Goal: Task Accomplishment & Management: Complete application form

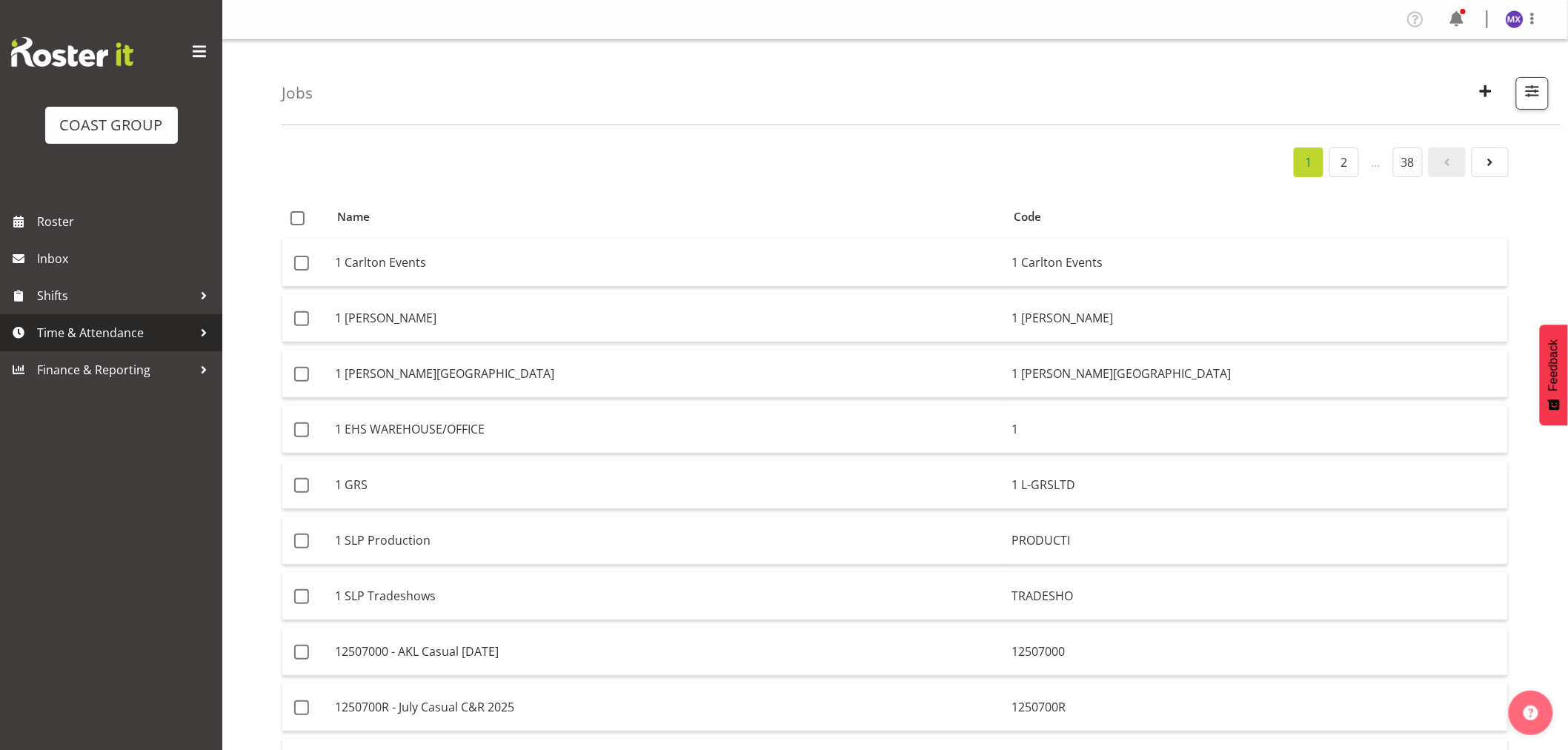
click at [76, 338] on span "Time & Attendance" at bounding box center [114, 333] width 155 height 22
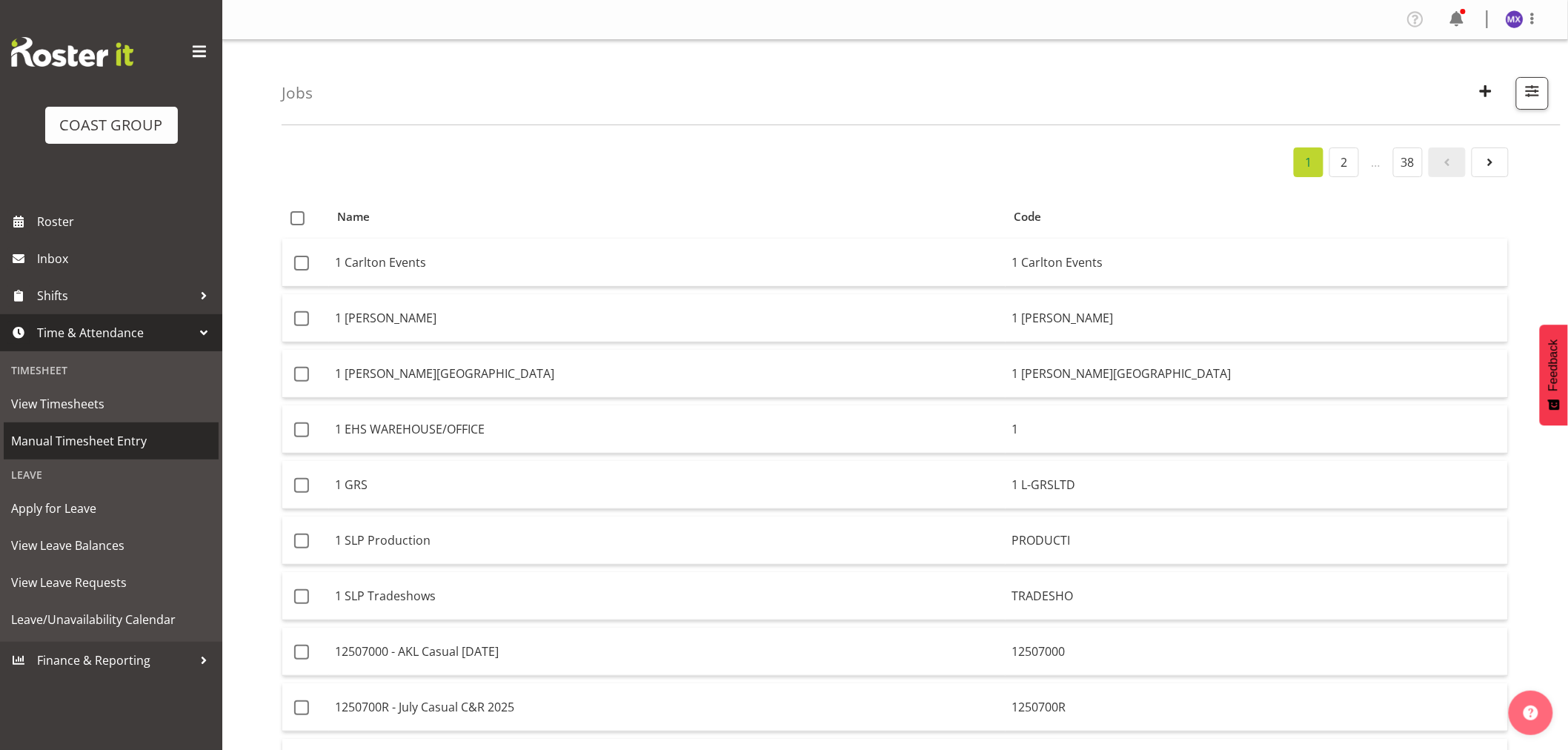
click at [53, 439] on span "Manual Timesheet Entry" at bounding box center [112, 440] width 200 height 22
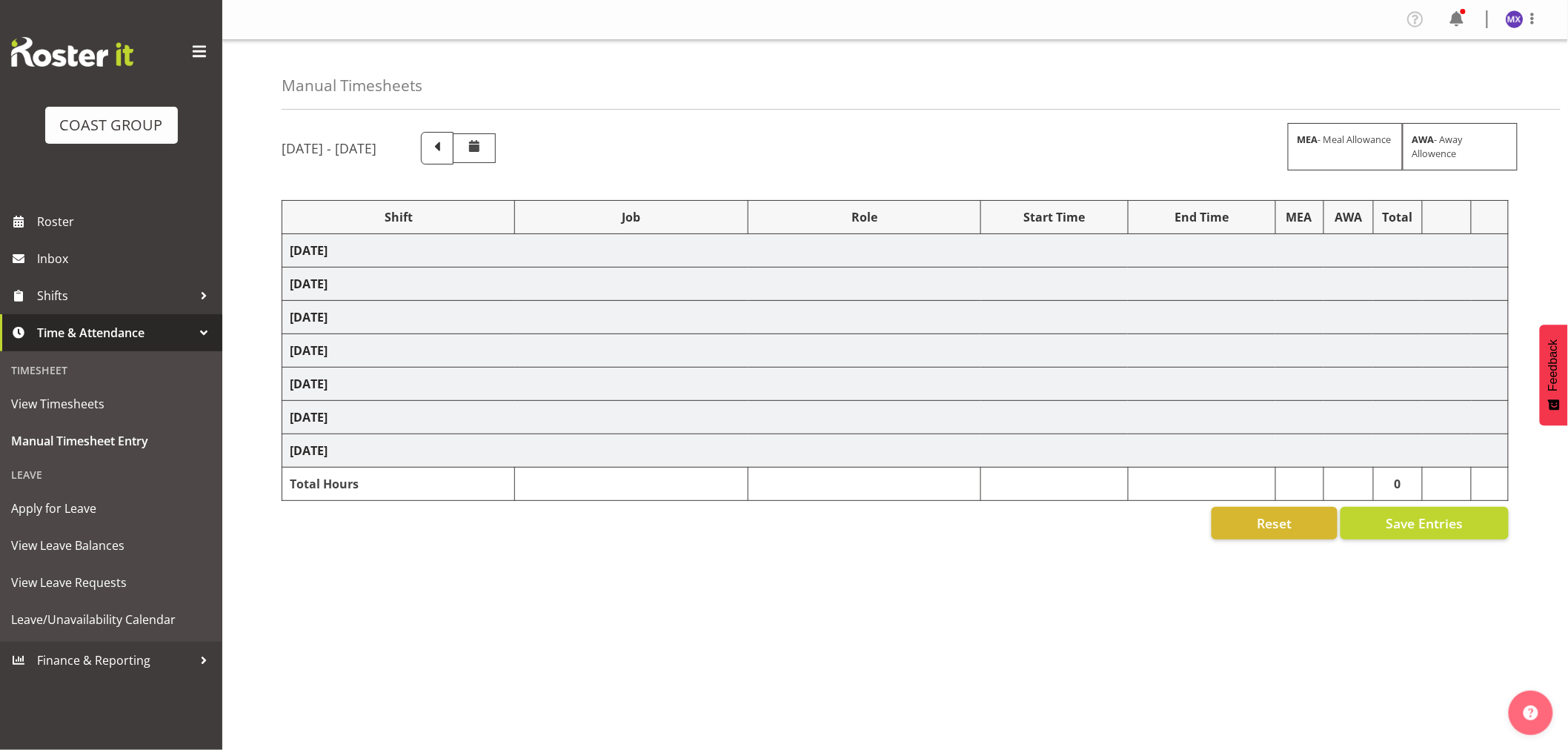
select select "69"
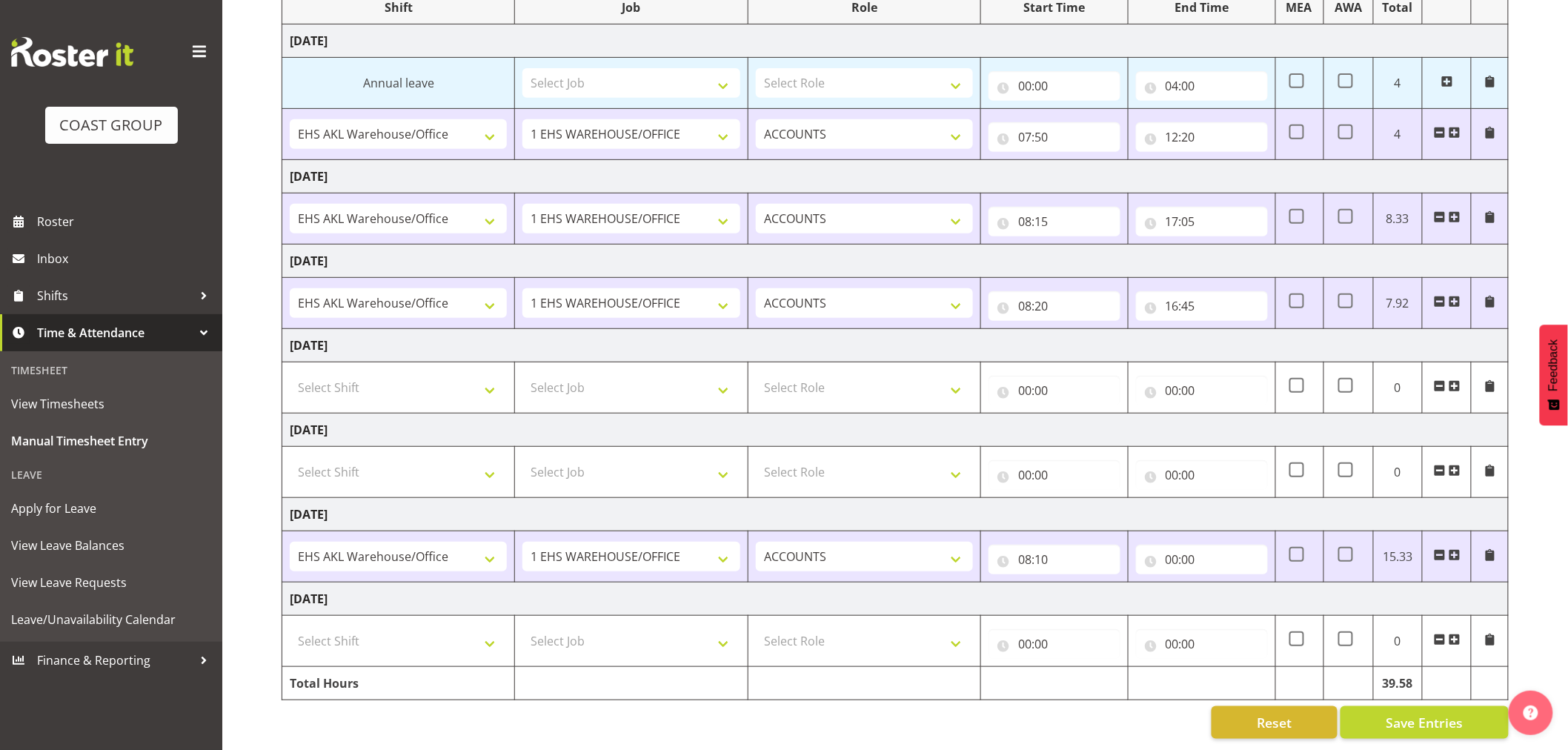
scroll to position [223, 0]
click at [1216, 545] on input "00:00" at bounding box center [1202, 559] width 132 height 30
click at [1232, 583] on select "00 01 02 03 04 05 06 07 08 09 10 11 12 13 14 15 16 17 18 19 20 21 22 23" at bounding box center [1237, 598] width 34 height 30
select select "16"
click at [1221, 583] on select "00 01 02 03 04 05 06 07 08 09 10 11 12 13 14 15 16 17 18 19 20 21 22 23" at bounding box center [1237, 598] width 34 height 30
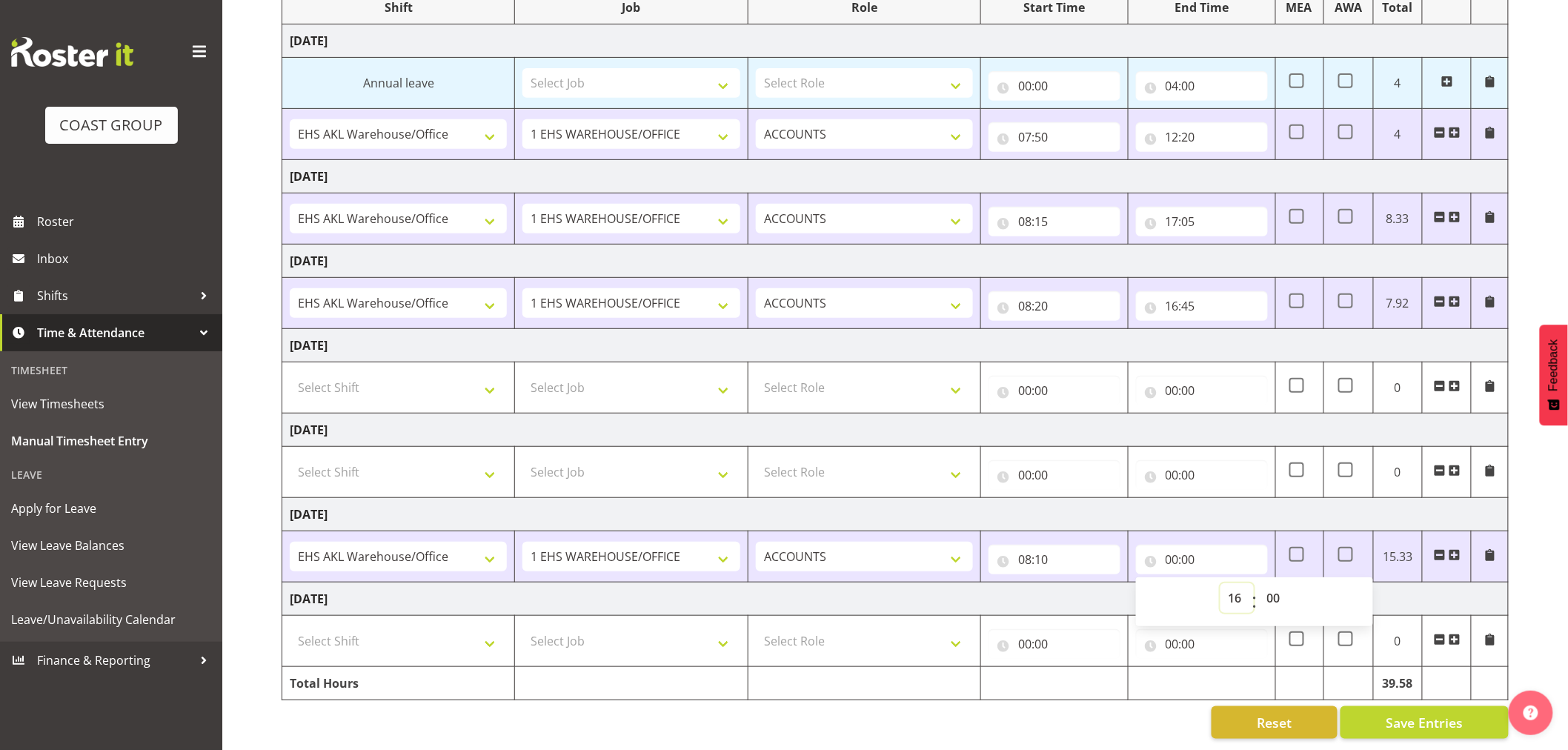
type input "16:00"
click at [1291, 594] on select "00 01 02 03 04 05 06 07 08 09 10 11 12 13 14 15 16 17 18 19 20 21 22 23 24 25 2…" at bounding box center [1276, 598] width 34 height 30
select select "40"
type input "16:40"
click at [1138, 713] on div "Reset Save Entries" at bounding box center [895, 723] width 1227 height 33
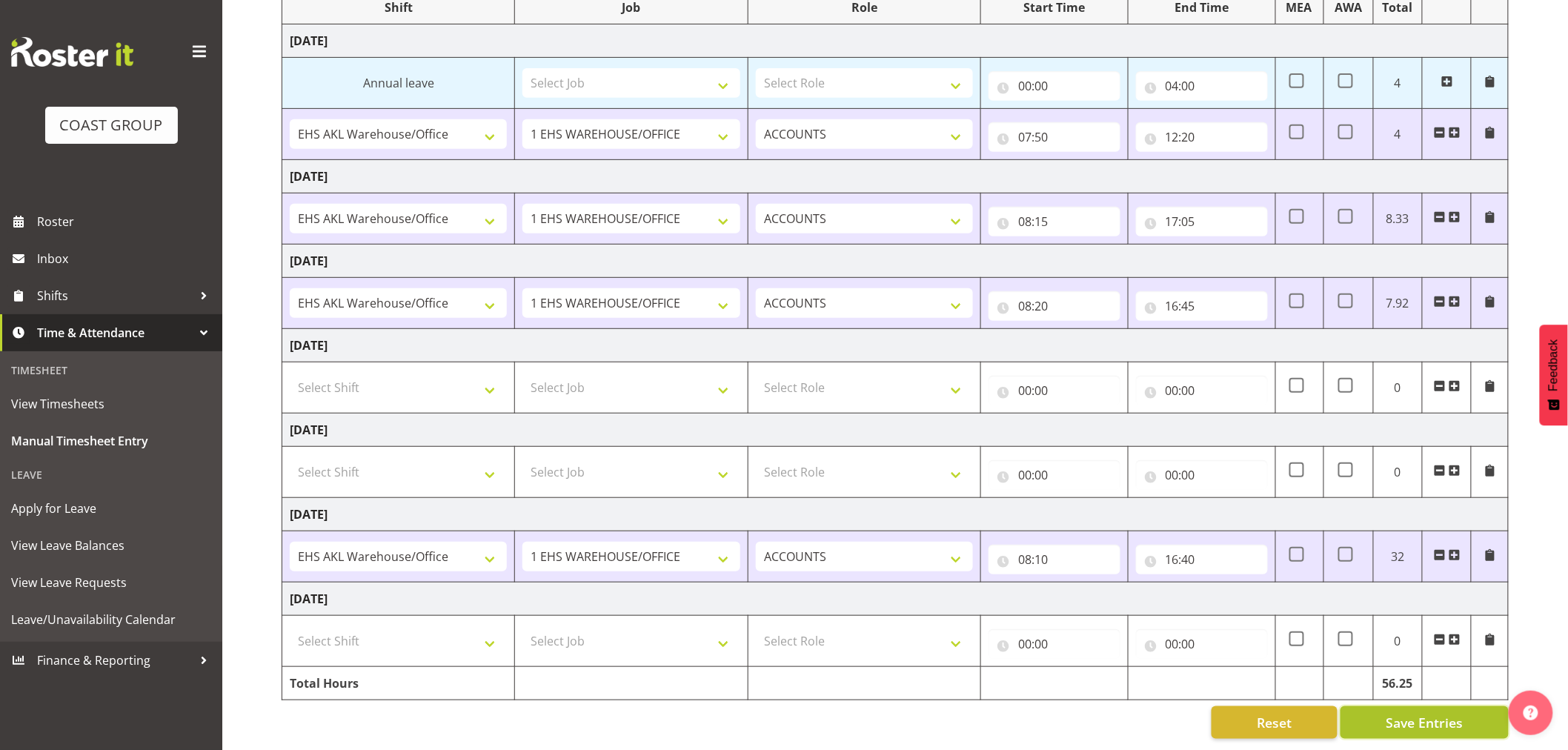
click at [1423, 713] on span "Save Entries" at bounding box center [1424, 722] width 77 height 19
click at [1423, 702] on div "Timesheet Entries Save" at bounding box center [1455, 702] width 142 height 18
click at [469, 626] on select "Select Shift EHS AKL Warehouse/Office" at bounding box center [398, 641] width 217 height 30
select select "1083"
click at [290, 626] on select "Select Shift EHS AKL Warehouse/Office" at bounding box center [398, 641] width 217 height 30
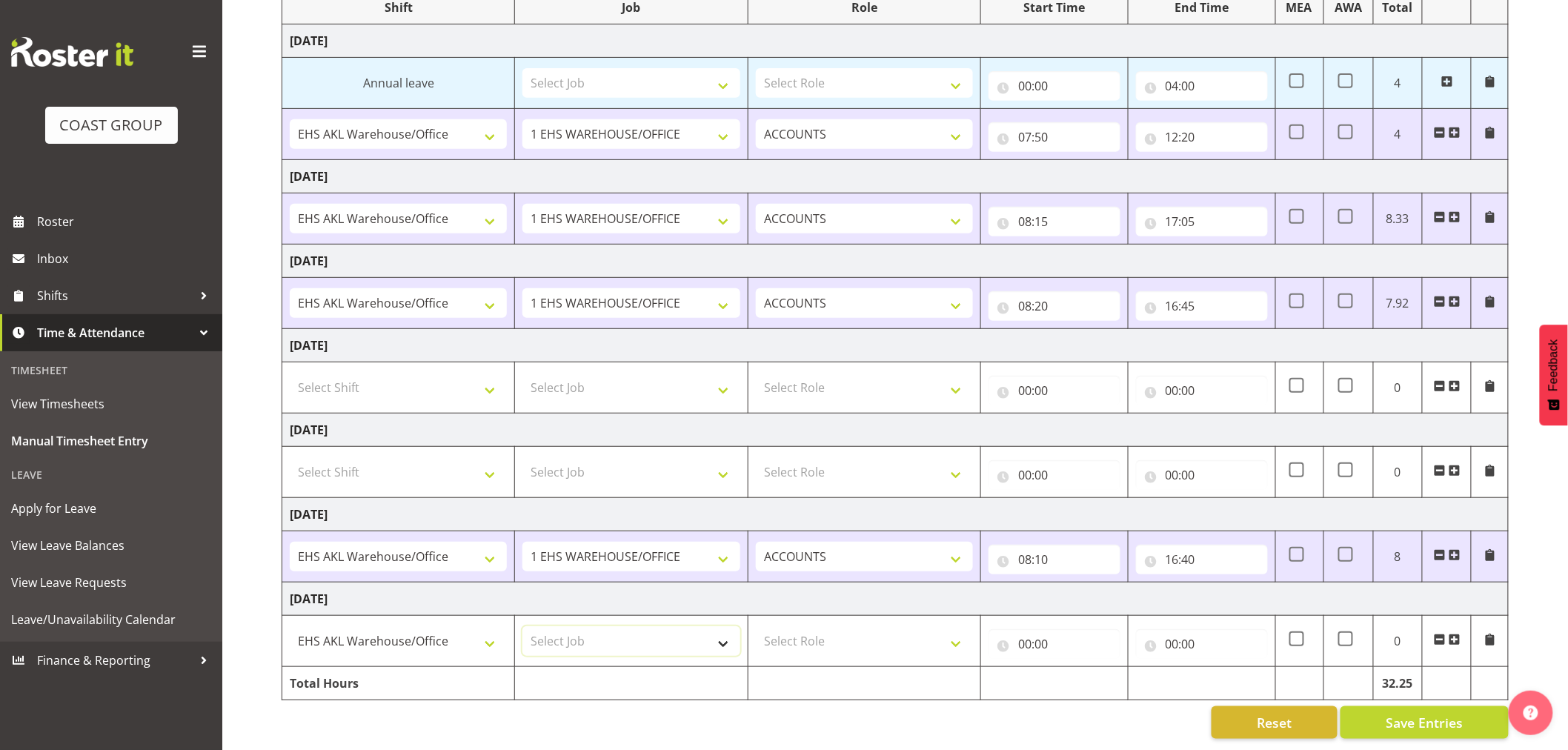
click at [582, 638] on select "Select Job 1 Carlton Events 1 Carlton Hamilton 1 Carlton Wellington 1 EHS WAREH…" at bounding box center [631, 641] width 217 height 30
select select "69"
click at [522, 626] on select "Select Job 1 Carlton Events 1 Carlton Hamilton 1 Carlton Wellington 1 EHS WAREH…" at bounding box center [631, 641] width 217 height 30
click at [956, 628] on select "Select Role ACCOUNTS" at bounding box center [864, 641] width 217 height 30
select select "204"
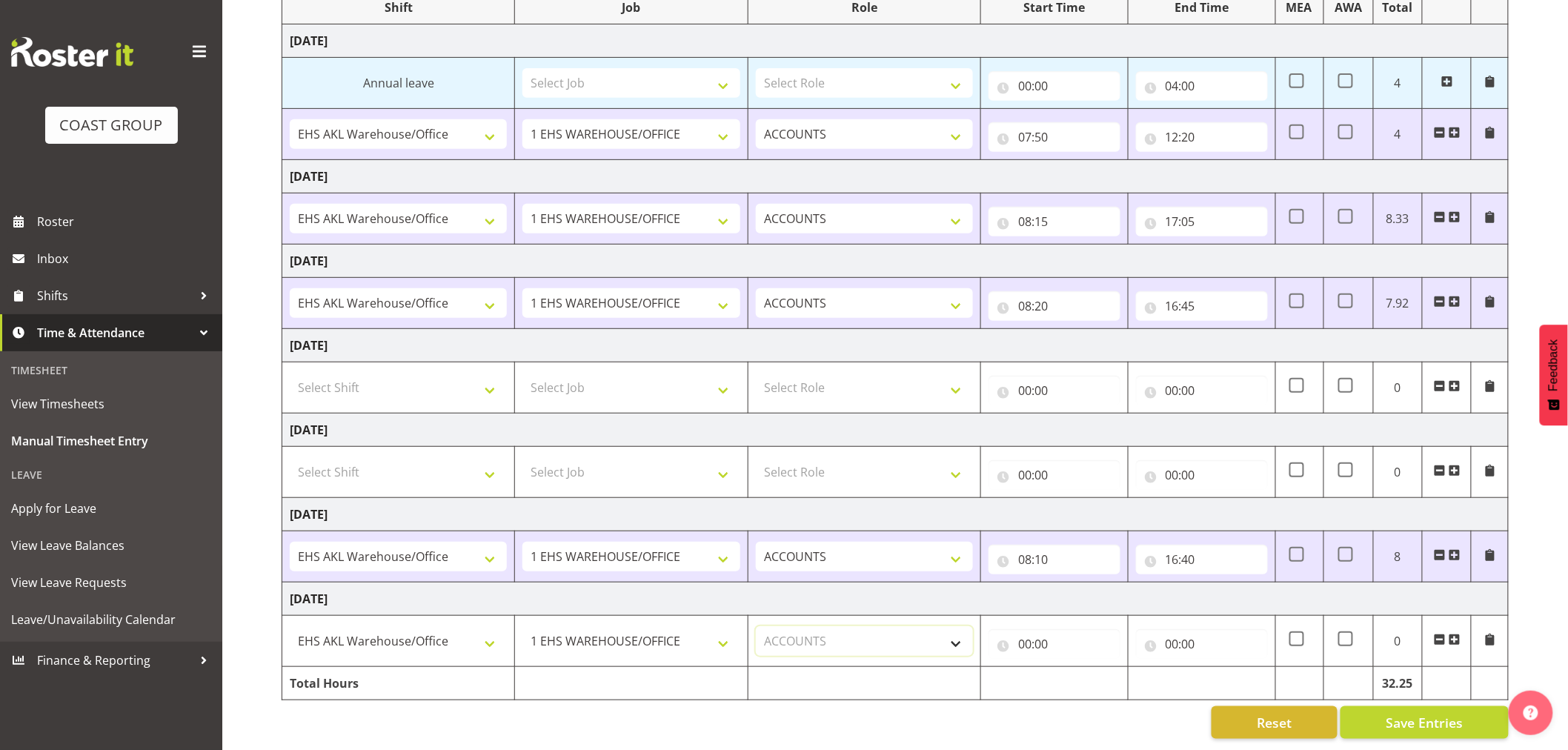
click at [756, 626] on select "Select Role ACCOUNTS" at bounding box center [864, 641] width 217 height 30
click at [1054, 636] on input "00:00" at bounding box center [1055, 644] width 132 height 30
click at [1087, 673] on select "00 01 02 03 04 05 06 07 08 09 10 11 12 13 14 15 16 17 18 19 20 21 22 23" at bounding box center [1089, 683] width 34 height 30
select select "8"
type input "08:00"
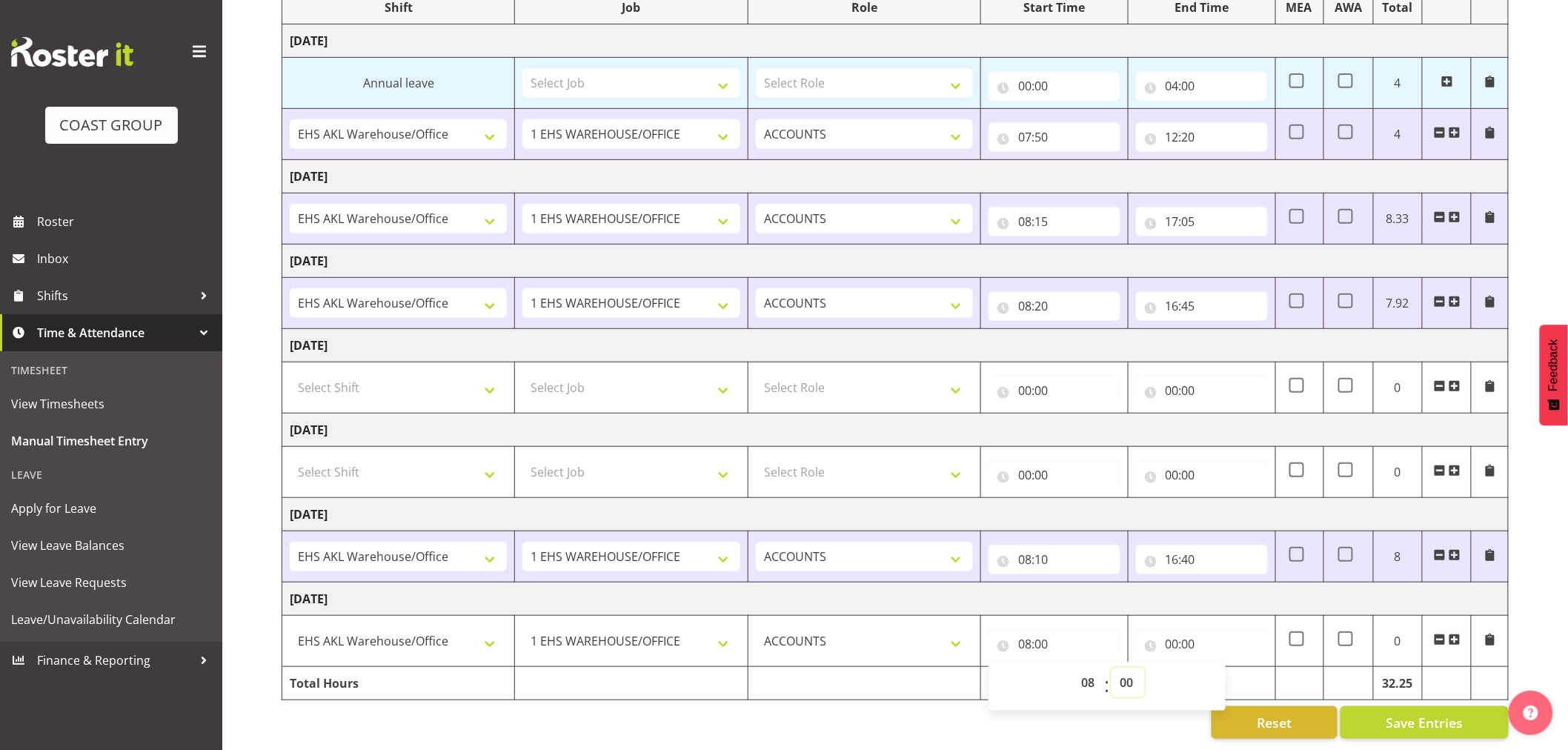
click at [1133, 671] on select "00 01 02 03 04 05 06 07 08 09 10 11 12 13 14 15 16 17 18 19 20 21 22 23 24 25 2…" at bounding box center [1128, 683] width 34 height 30
select select "15"
type input "08:15"
click at [1225, 636] on input "00:00" at bounding box center [1202, 644] width 132 height 30
click at [1236, 668] on select "00 01 02 03 04 05 06 07 08 09 10 11 12 13 14 15 16 17 18 19 20 21 22 23" at bounding box center [1237, 683] width 34 height 30
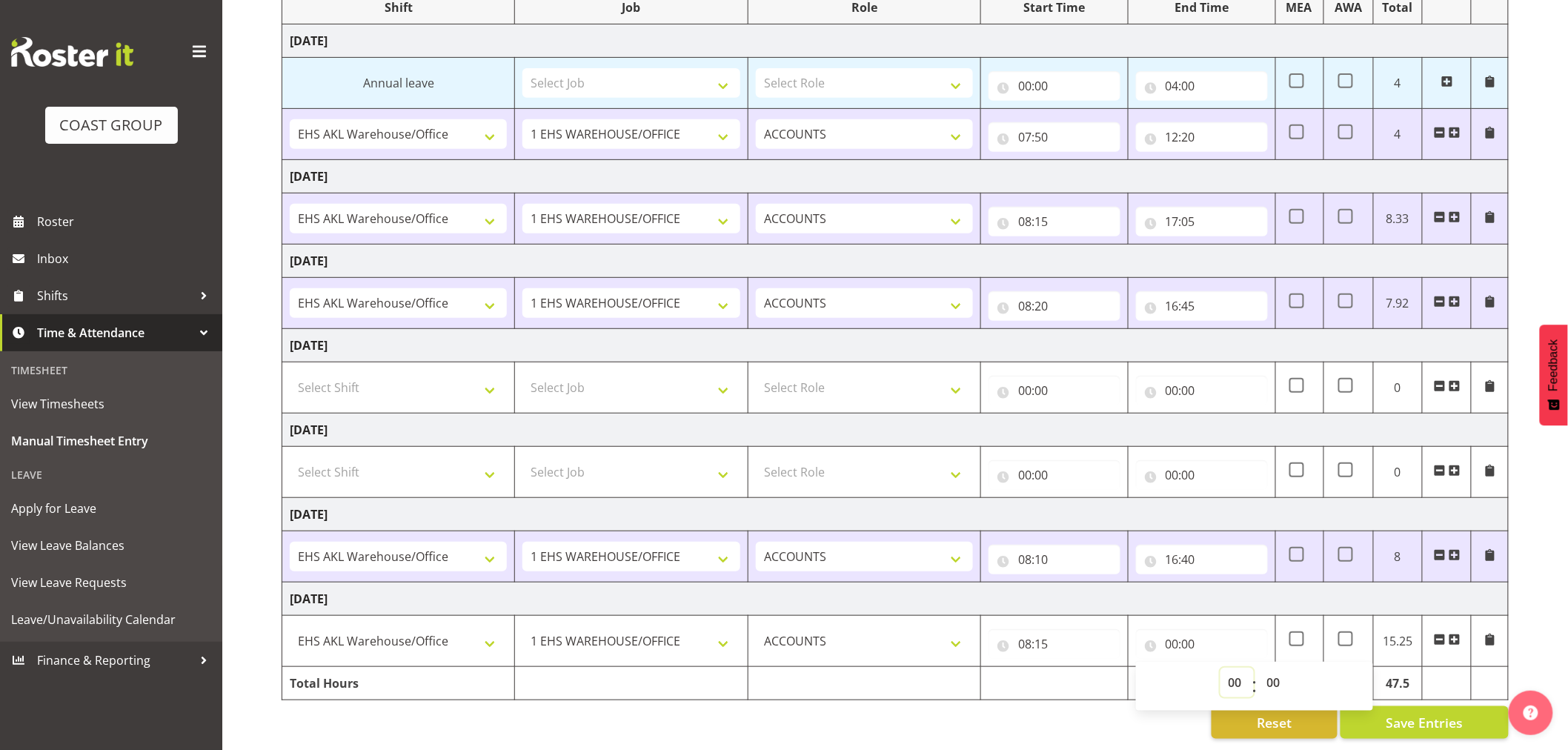
select select "16"
click at [1221, 668] on select "00 01 02 03 04 05 06 07 08 09 10 11 12 13 14 15 16 17 18 19 20 21 22 23" at bounding box center [1237, 683] width 34 height 30
type input "16:00"
click at [1268, 668] on select "00 01 02 03 04 05 06 07 08 09 10 11 12 13 14 15 16 17 18 19 20 21 22 23 24 25 2…" at bounding box center [1276, 683] width 34 height 30
select select "30"
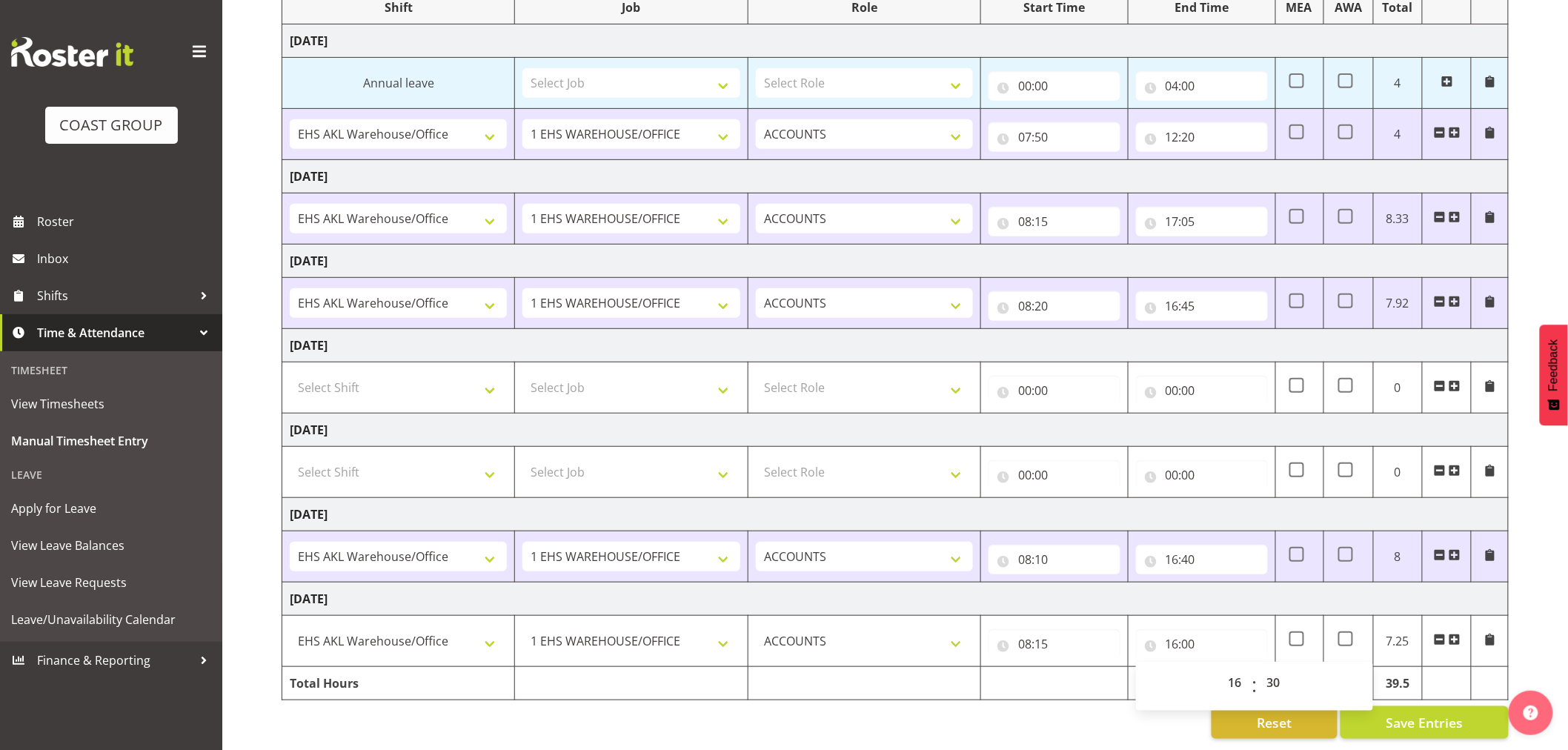
type input "16:30"
click at [1301, 673] on div "00 01 02 03 04 05 06 07 08 09 10 11 12 13 14 15 16 17 18 19 20 21 22 23 : 00 01…" at bounding box center [1254, 686] width 237 height 37
click at [1428, 713] on span "Save Entries" at bounding box center [1424, 722] width 77 height 19
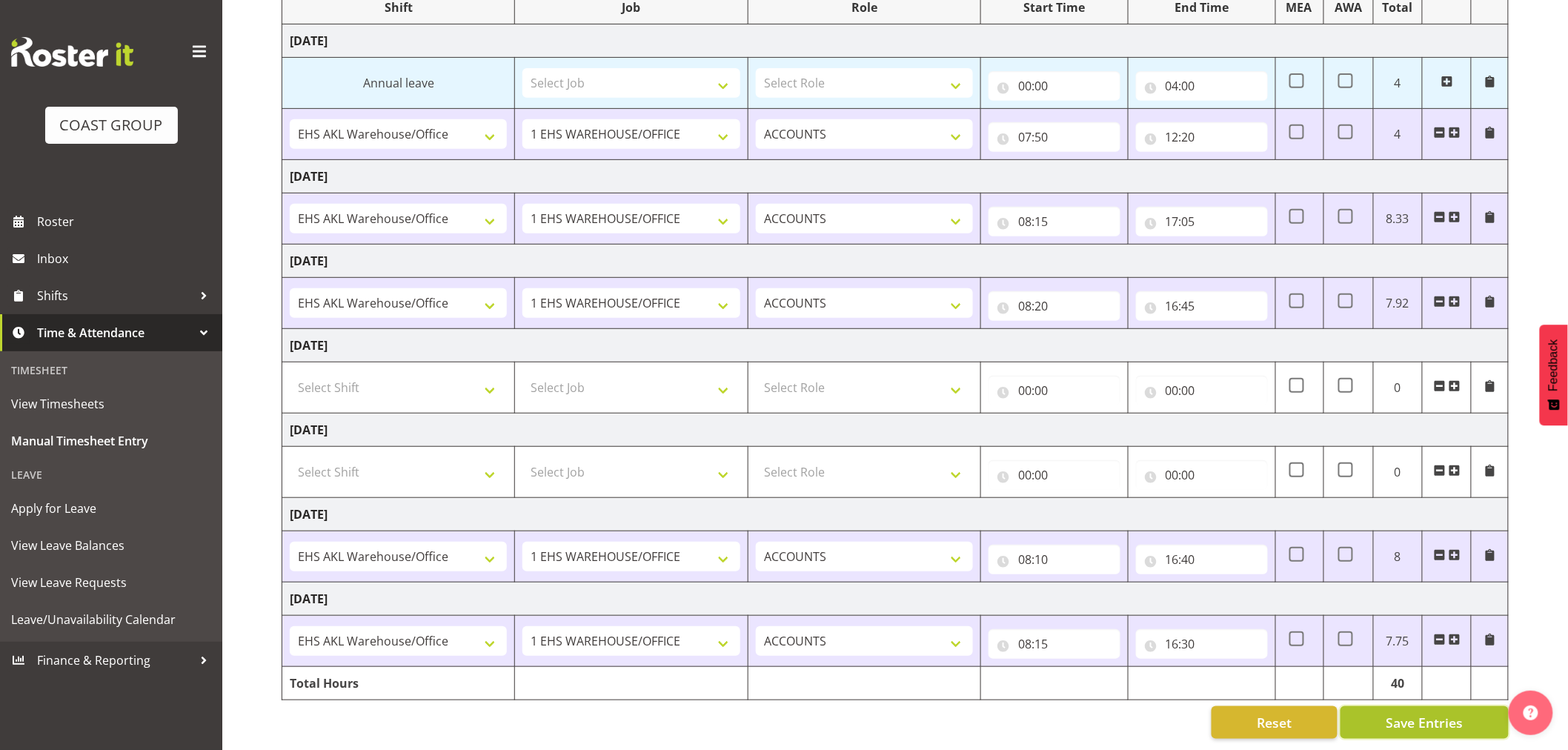
click at [1415, 713] on span "Save Entries" at bounding box center [1424, 722] width 77 height 19
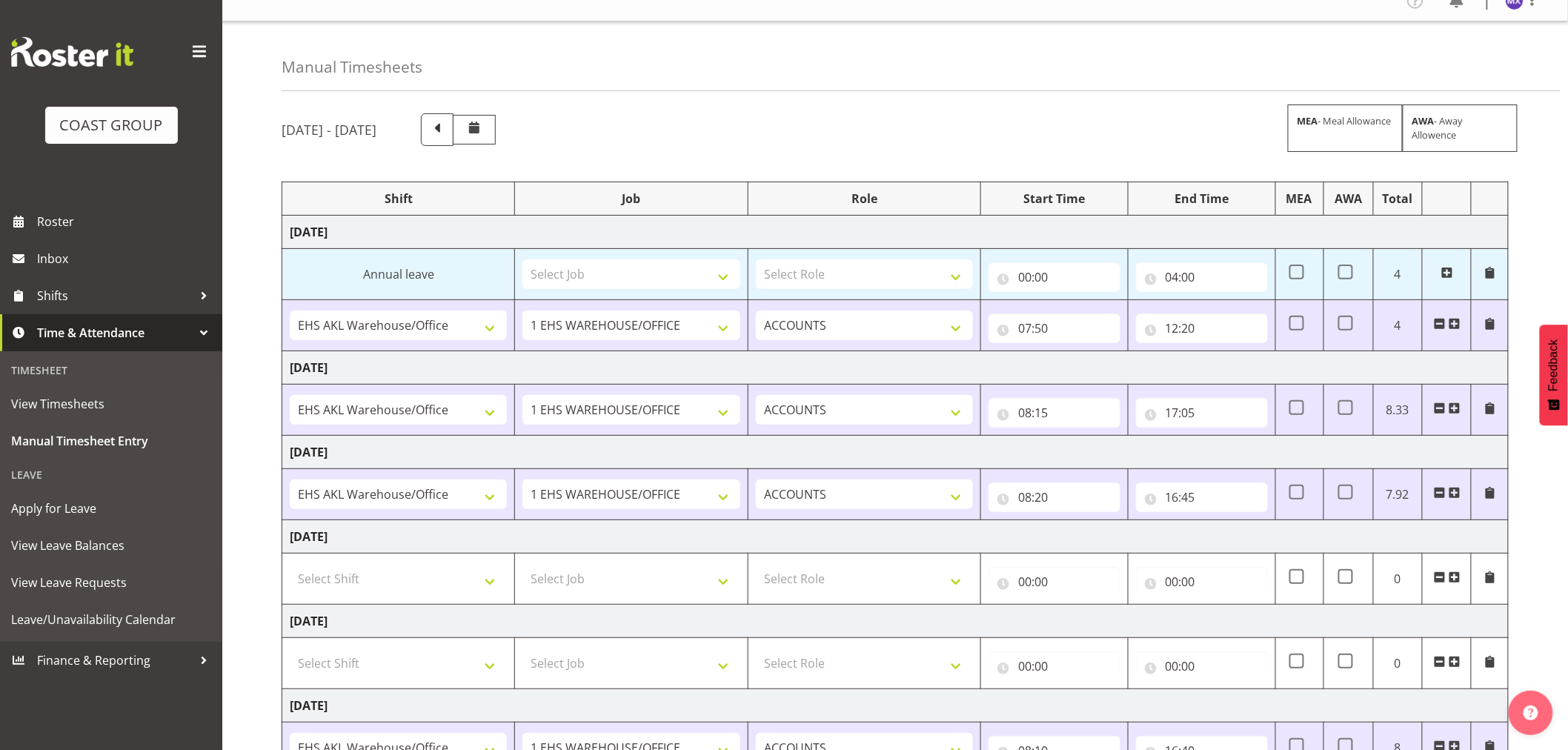
scroll to position [0, 0]
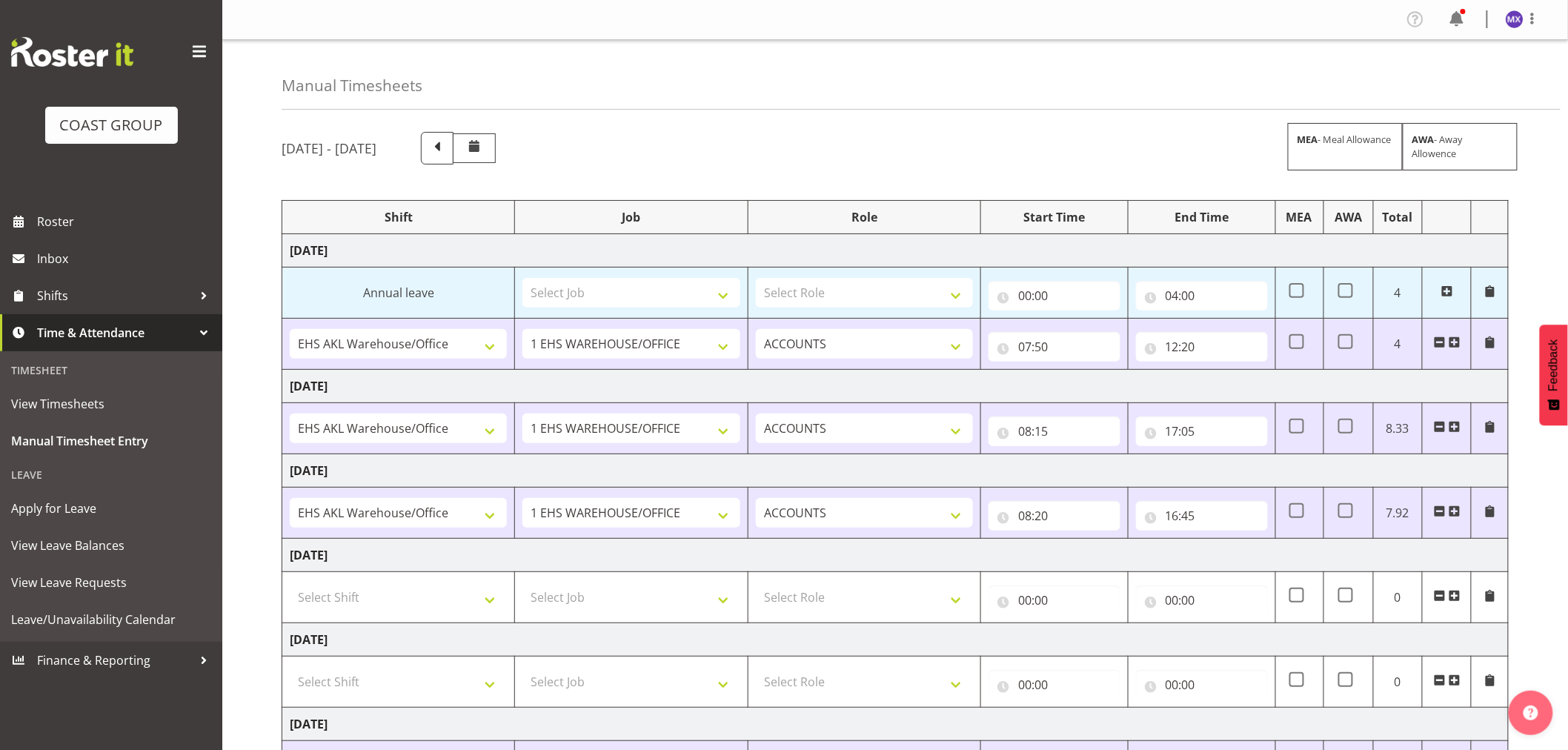
click at [820, 81] on div "Manual Timesheets" at bounding box center [921, 75] width 1279 height 70
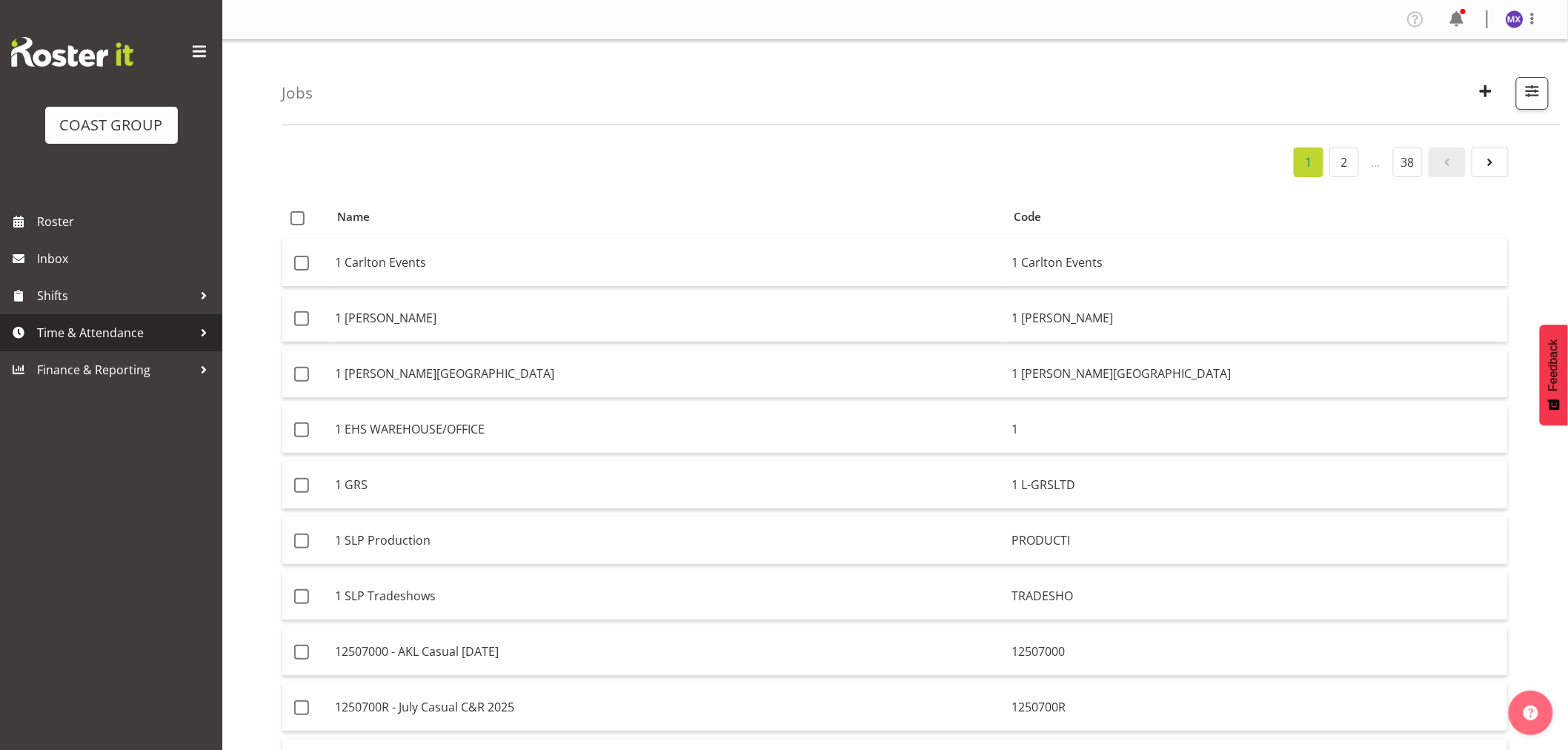
click at [103, 327] on span "Time & Attendance" at bounding box center [114, 333] width 155 height 22
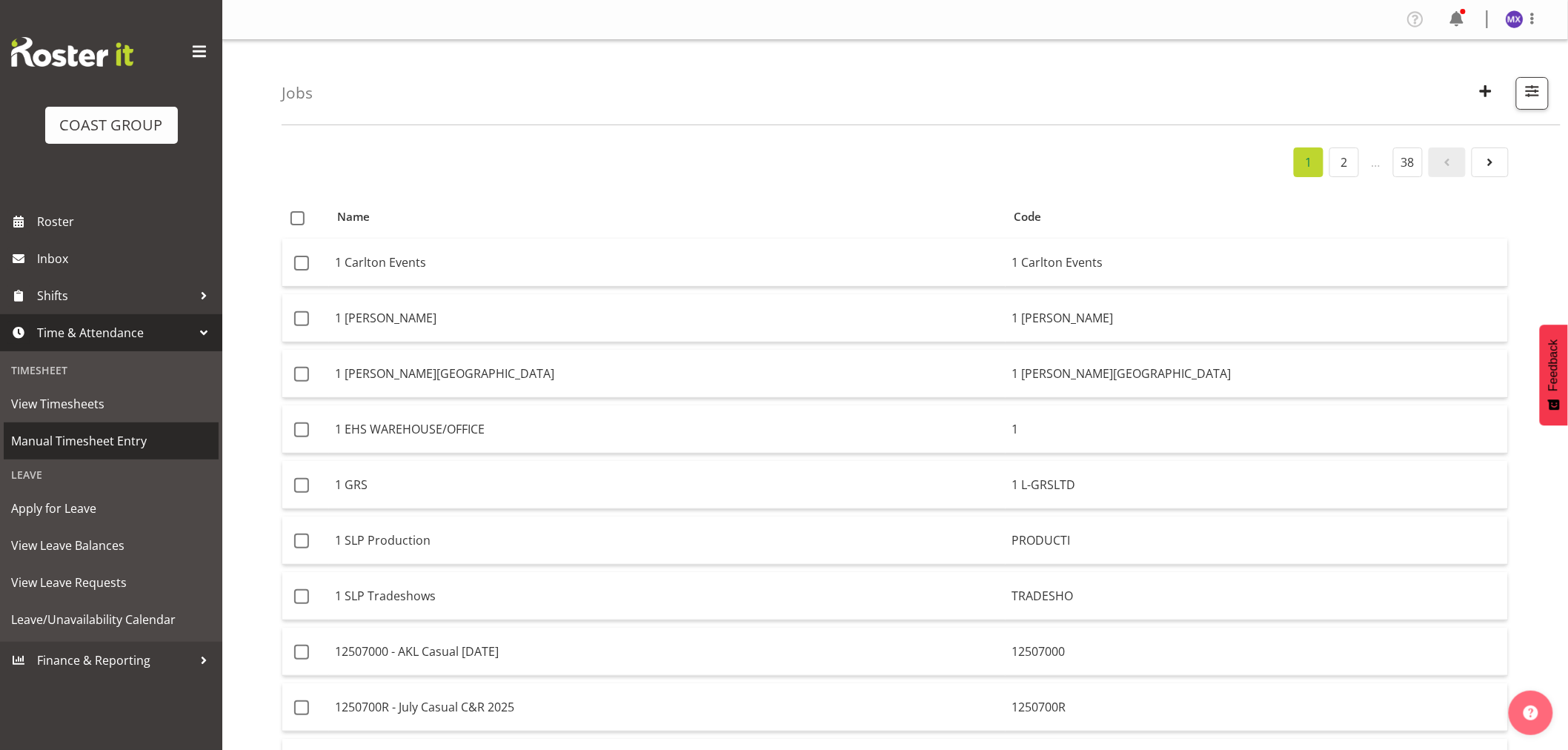
click at [94, 439] on span "Manual Timesheet Entry" at bounding box center [112, 440] width 200 height 22
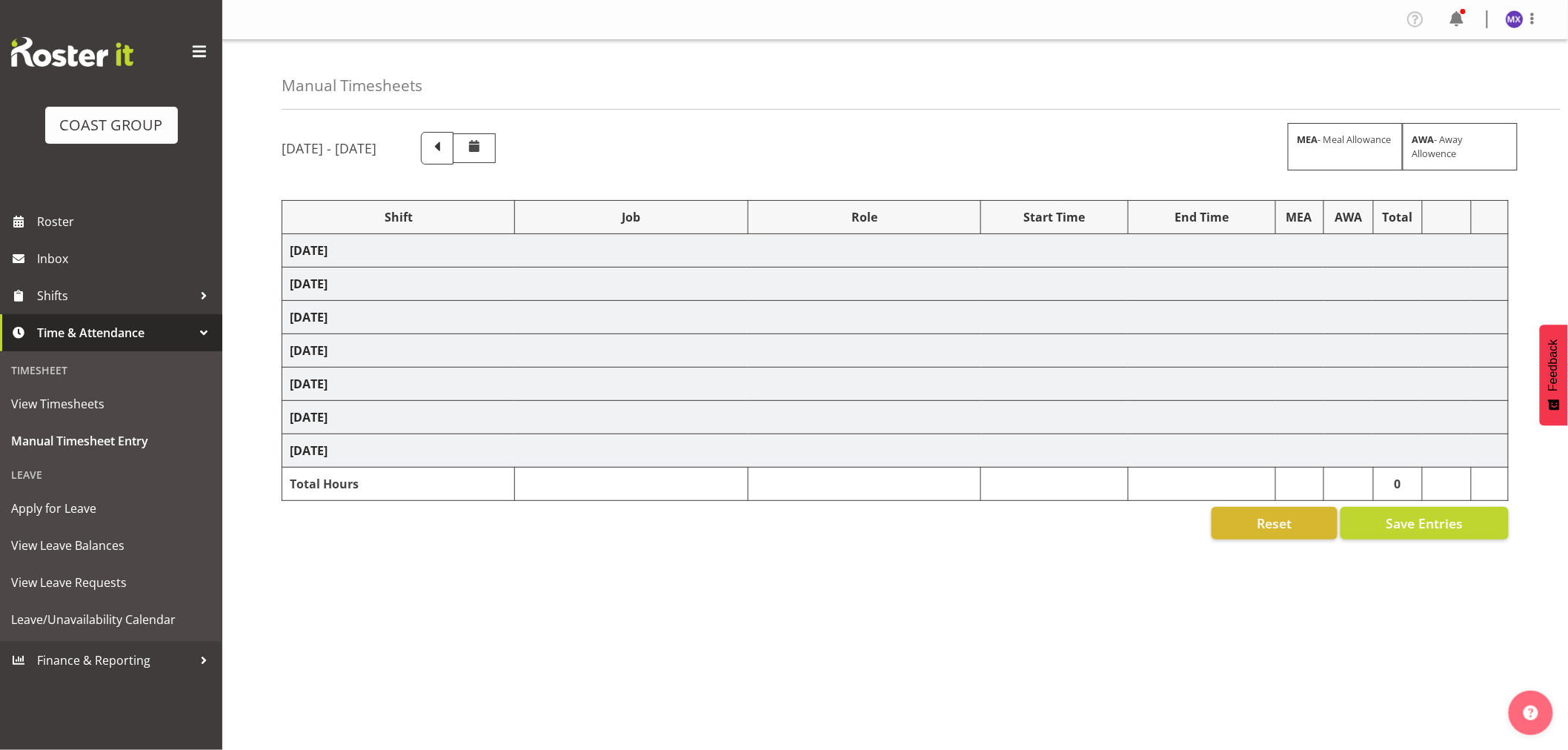
select select "69"
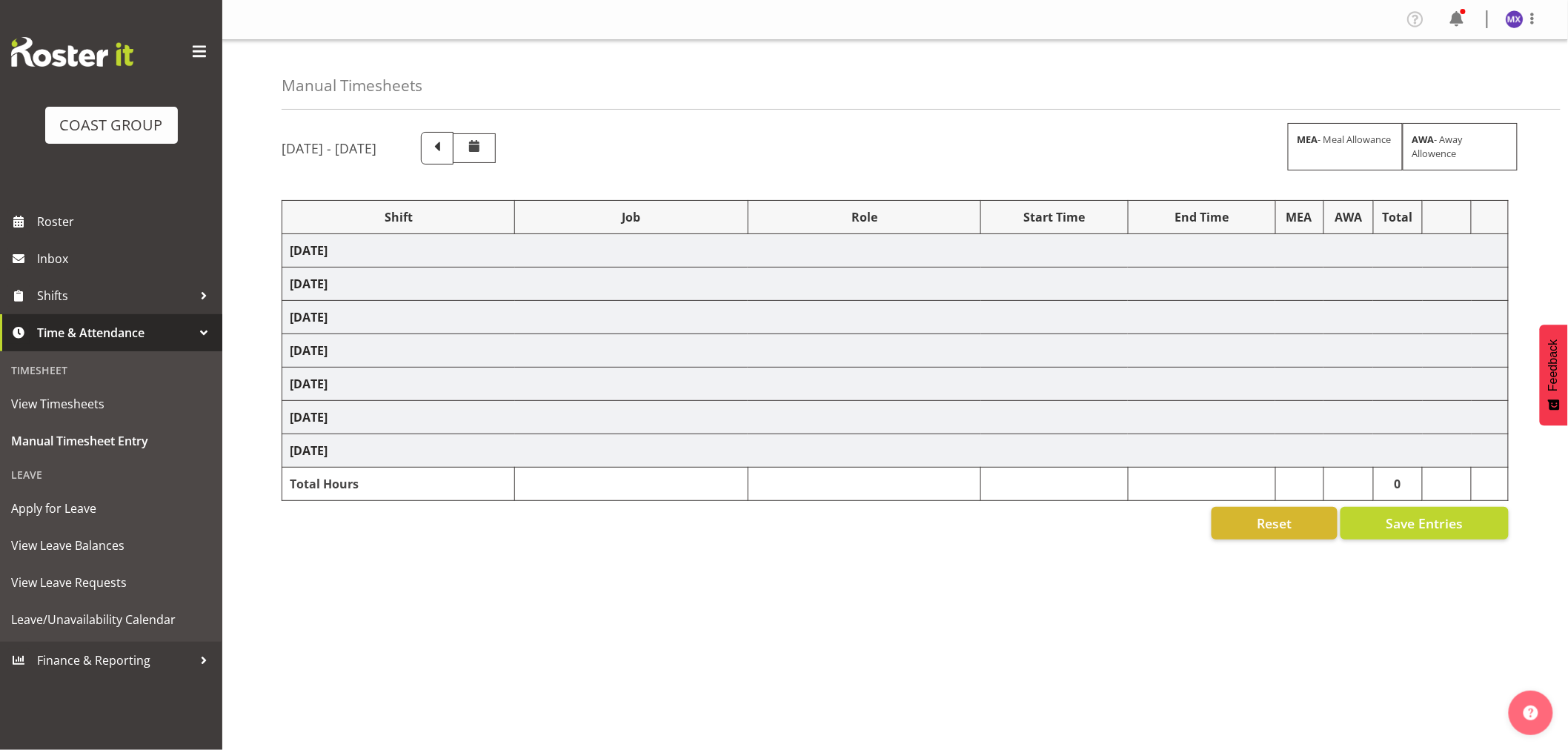
select select "16"
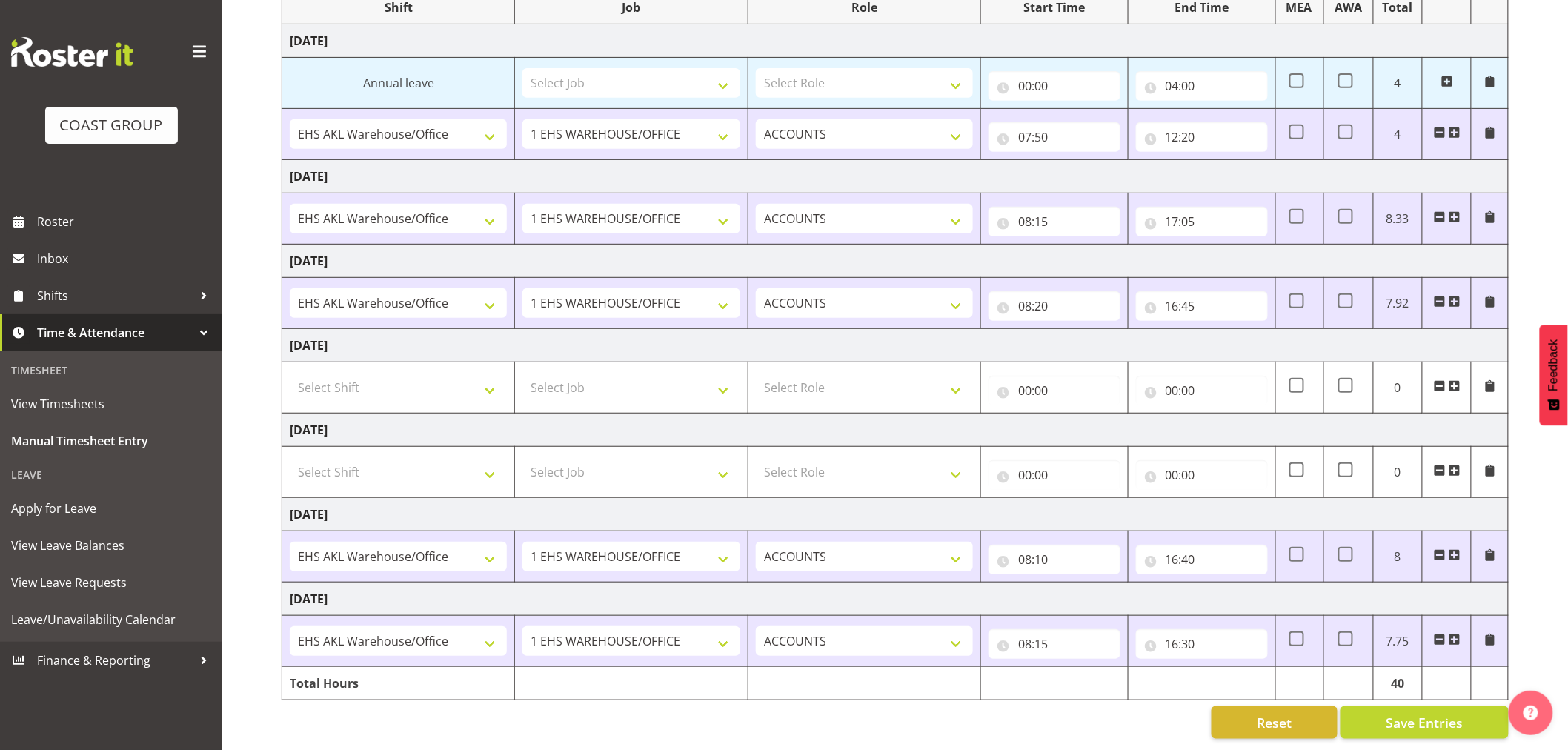
scroll to position [223, 0]
click at [1250, 634] on input "16:30" at bounding box center [1202, 644] width 132 height 30
click at [1277, 673] on select "00 01 02 03 04 05 06 07 08 09 10 11 12 13 14 15 16 17 18 19 20 21 22 23 24 25 2…" at bounding box center [1276, 683] width 34 height 30
select select "40"
click at [1259, 668] on select "00 01 02 03 04 05 06 07 08 09 10 11 12 13 14 15 16 17 18 19 20 21 22 23 24 25 2…" at bounding box center [1276, 683] width 34 height 30
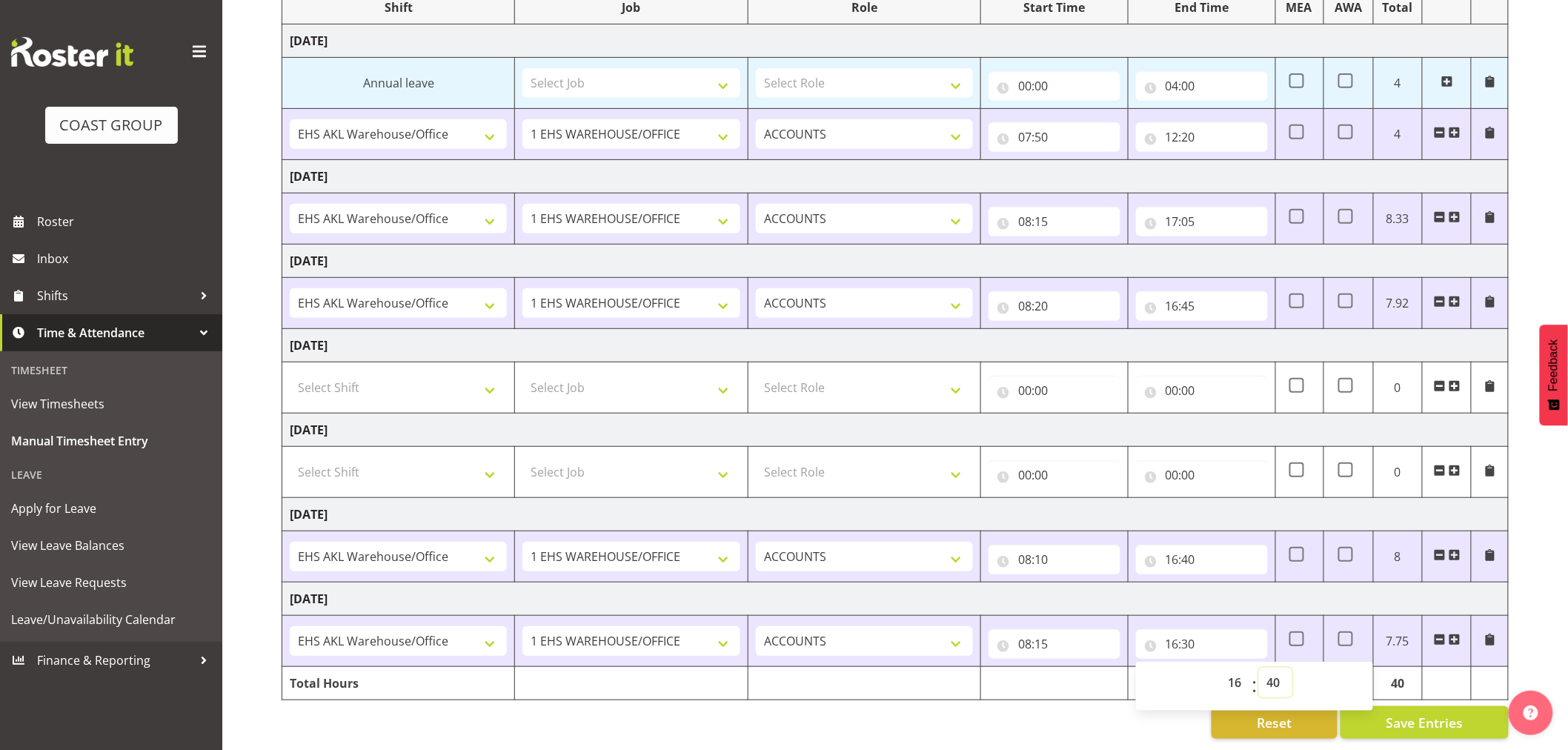
type input "16:40"
click at [1417, 713] on span "Save Entries" at bounding box center [1424, 722] width 77 height 19
click at [1138, 716] on div "Reset Save Entries" at bounding box center [895, 723] width 1227 height 33
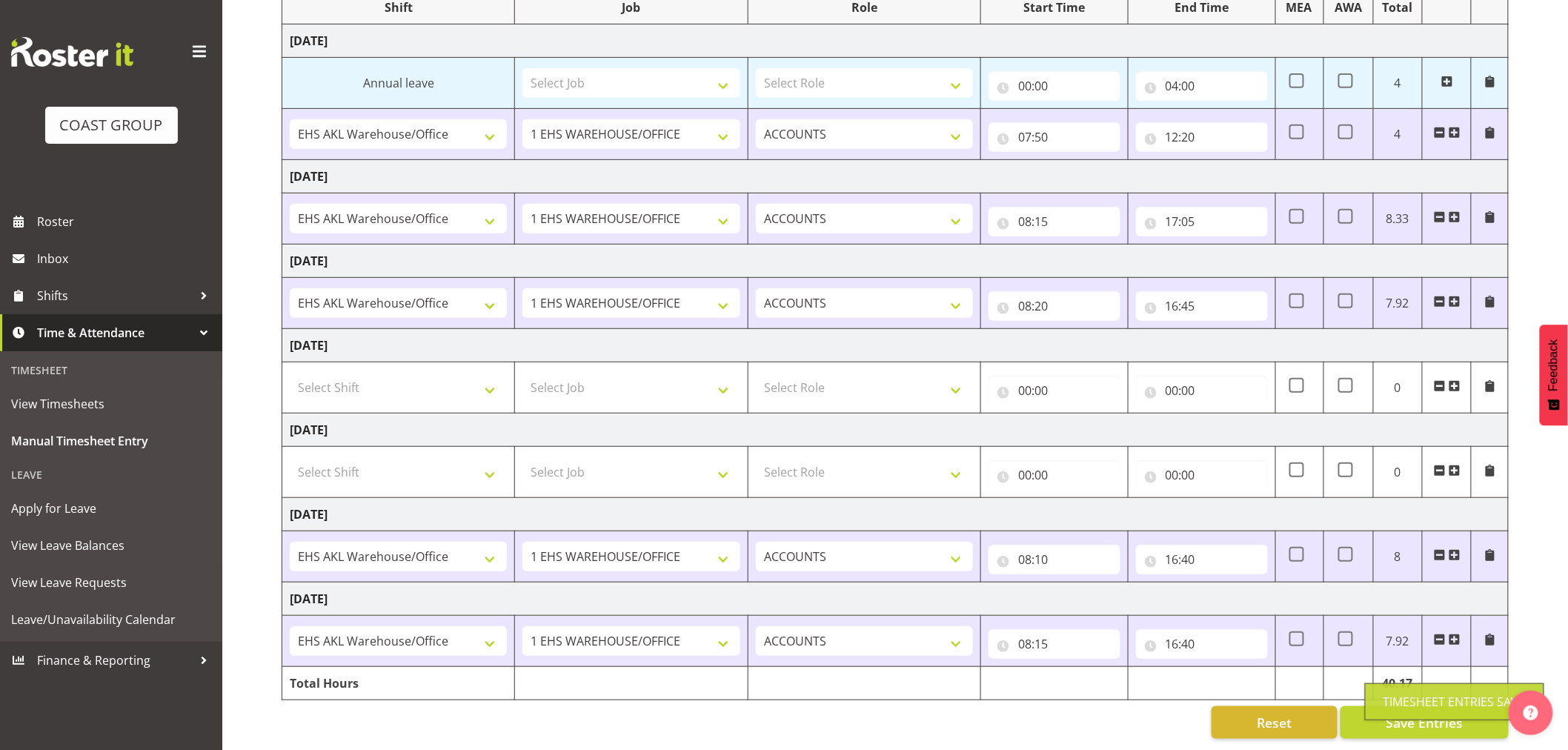
click at [1413, 715] on div "Timesheet Entries Save" at bounding box center [1455, 702] width 179 height 37
click at [1358, 712] on button "Save Entries" at bounding box center [1424, 723] width 168 height 33
click at [1384, 541] on body "COAST GROUP Roster Inbox Shifts Time & Attendance Timesheet View Timesheets Man…" at bounding box center [784, 165] width 1568 height 750
click at [974, 706] on div "Reset Save Entries" at bounding box center [895, 723] width 1227 height 33
